Goal: Information Seeking & Learning: Learn about a topic

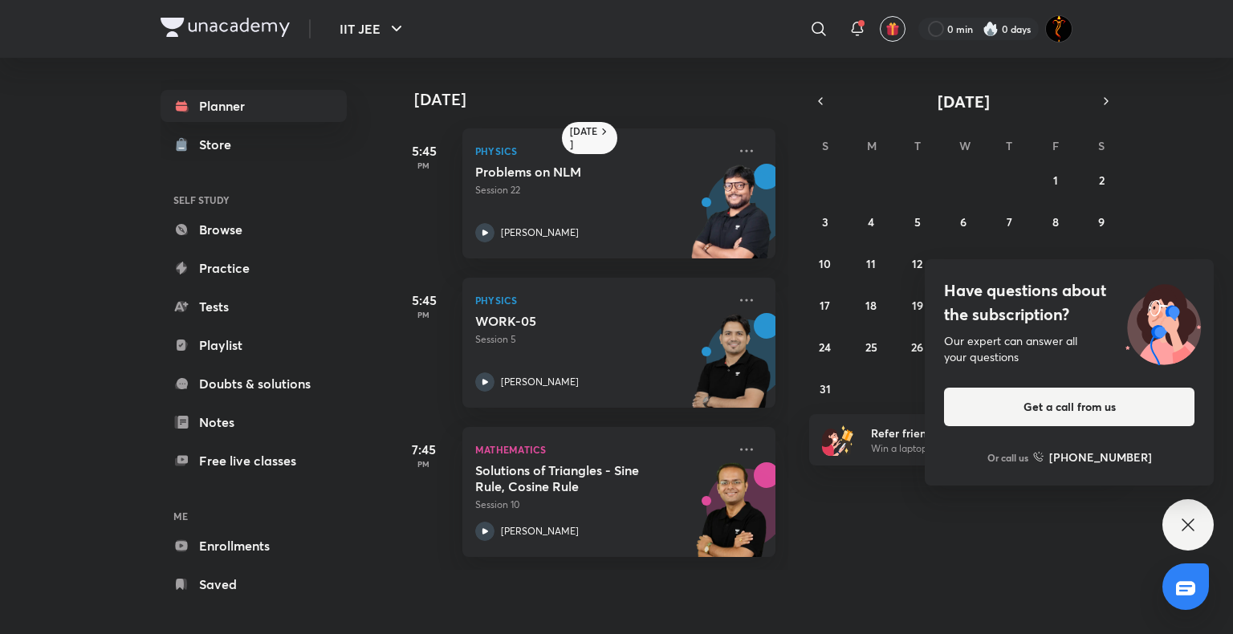
click at [1175, 528] on div "Have questions about the subscription? Our expert can answer all your questions…" at bounding box center [1187, 524] width 51 height 51
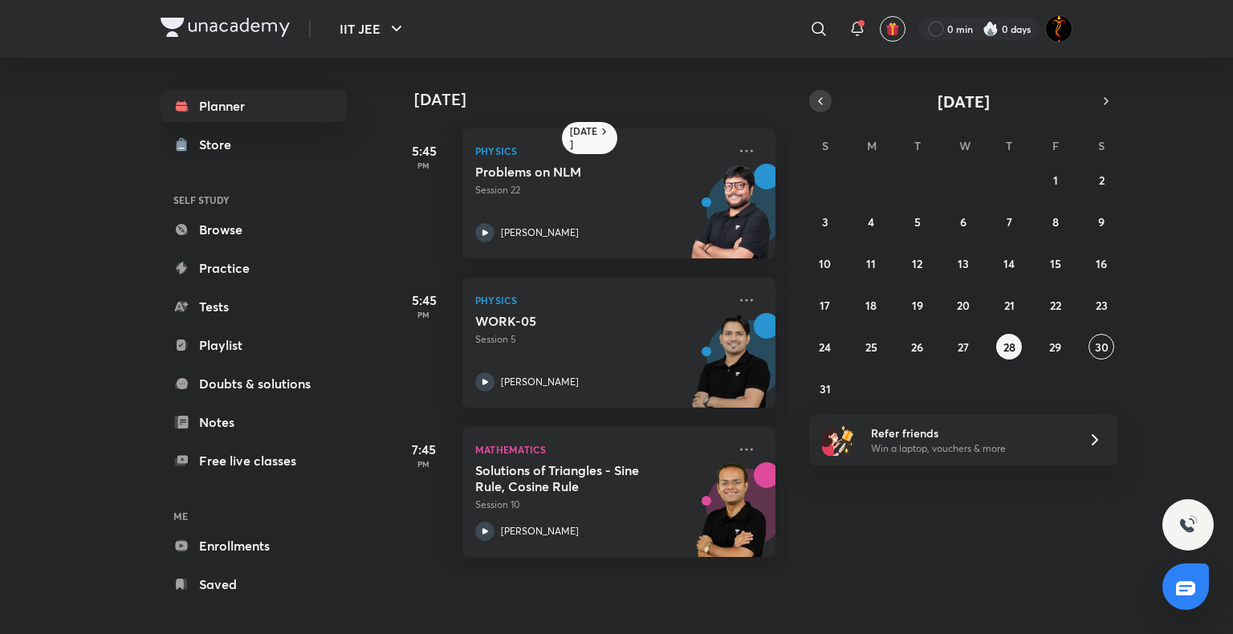
click at [812, 100] on button "button" at bounding box center [820, 101] width 22 height 22
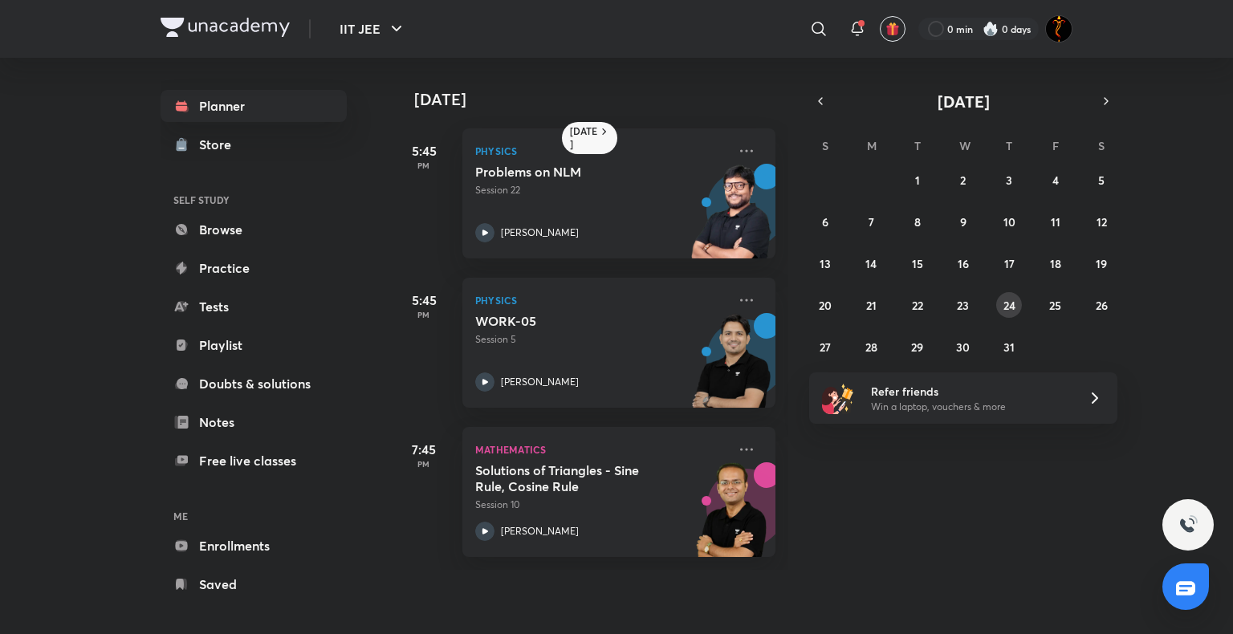
click at [1000, 292] on div "29 30 1 2 3 4 5 6 7 8 9 10 11 12 13 14 15 16 17 18 19 20 21 22 23 24 25 26 27 2…" at bounding box center [963, 263] width 308 height 193
click at [1003, 294] on button "24" at bounding box center [1009, 305] width 26 height 26
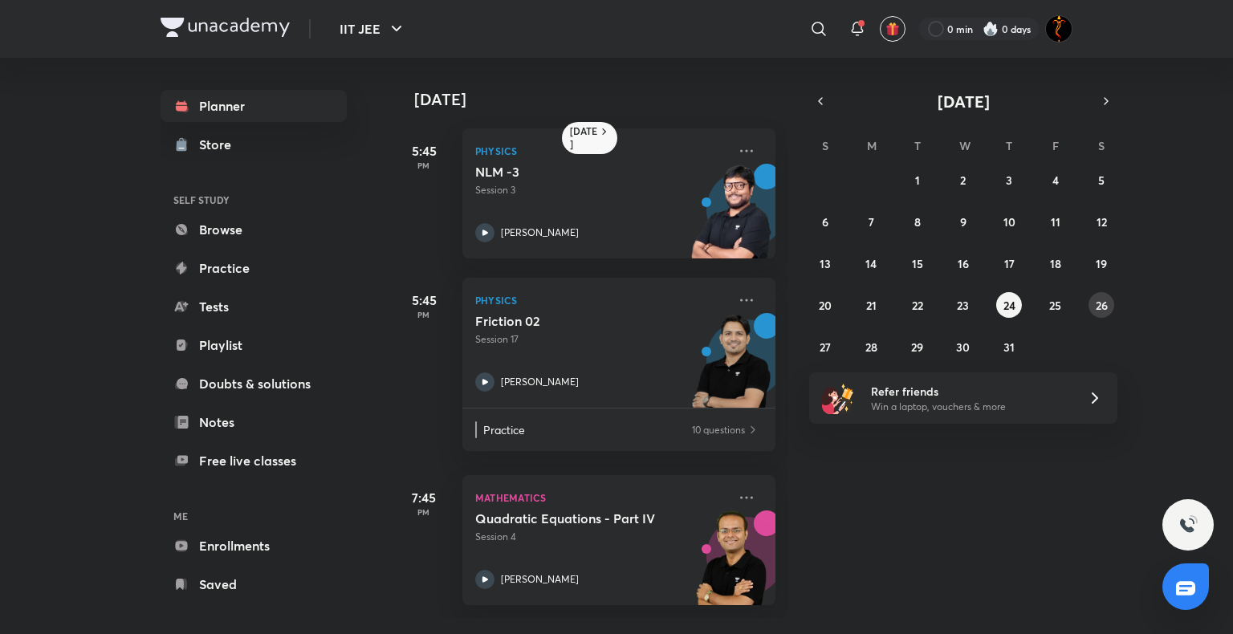
click at [1104, 316] on button "26" at bounding box center [1101, 305] width 26 height 26
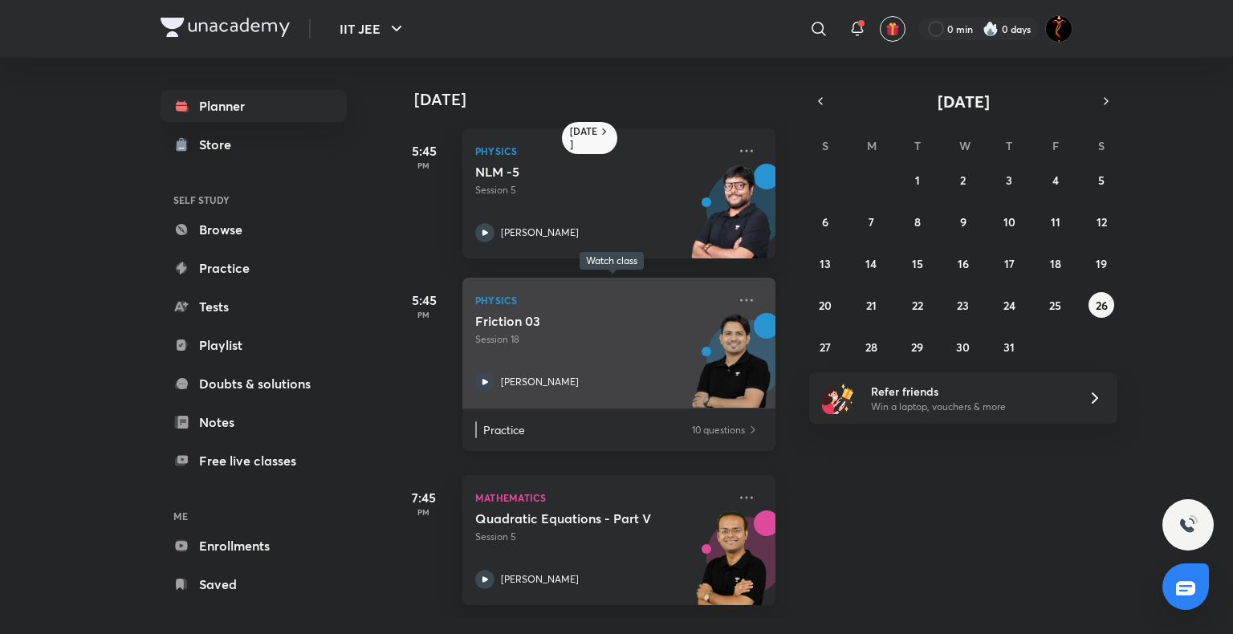
click at [483, 382] on icon at bounding box center [485, 382] width 6 height 6
